Goal: Browse casually

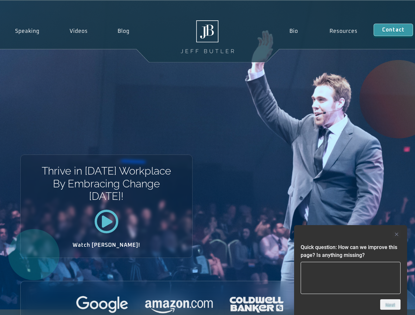
click at [207, 158] on div "Thrive in Tomorrow’s Workplace By Embracing Change Today! Watch Jeff!" at bounding box center [207, 155] width 415 height 309
click at [351, 235] on div at bounding box center [351, 235] width 100 height 8
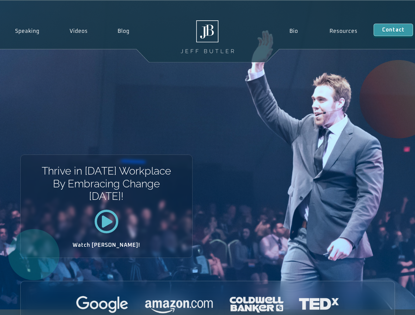
click at [390, 305] on div at bounding box center [208, 305] width 374 height 18
